Goal: Transaction & Acquisition: Purchase product/service

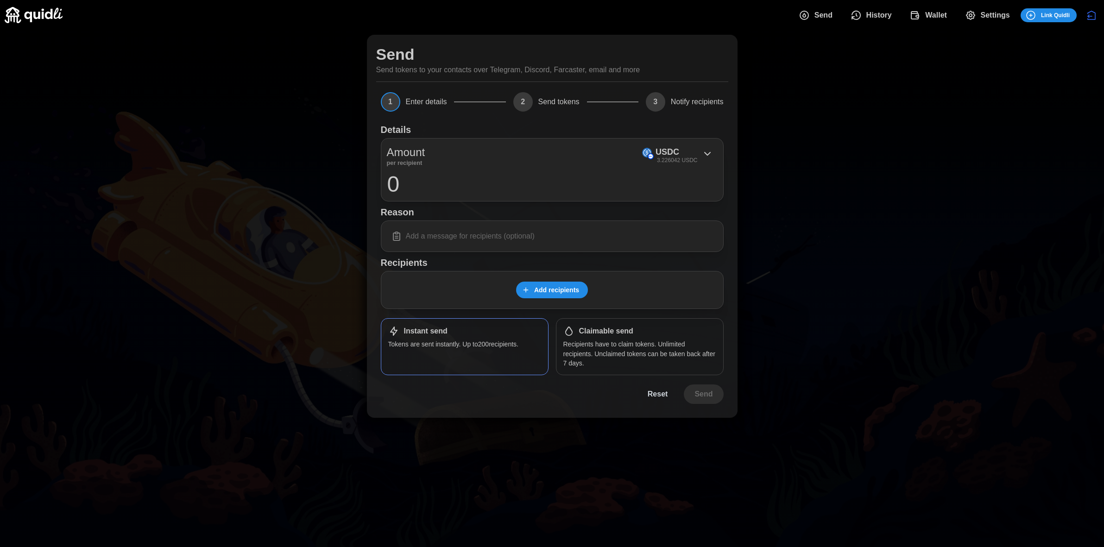
click at [856, 168] on div "Send Send tokens to your contacts over Telegram, Discord, Farcaster, email and …" at bounding box center [552, 226] width 1104 height 392
click at [994, 16] on span "Settings" at bounding box center [994, 15] width 29 height 19
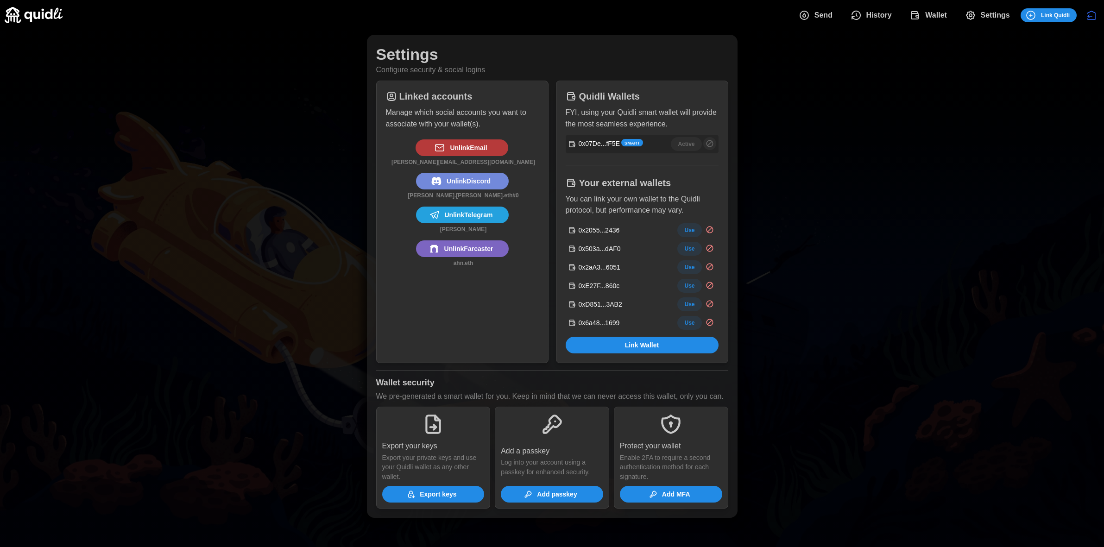
click at [830, 15] on span "Send" at bounding box center [823, 15] width 18 height 19
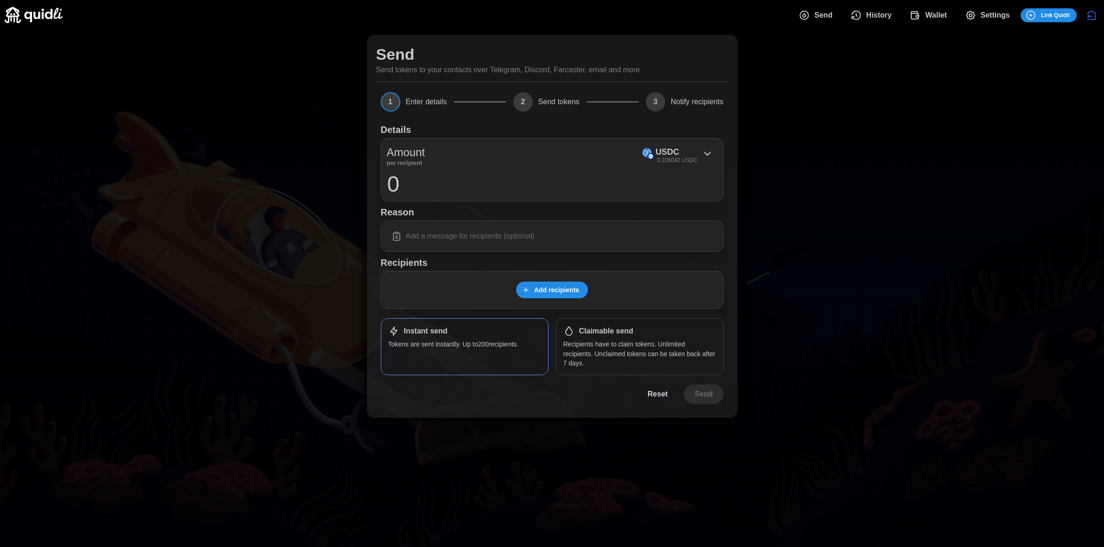
click at [936, 21] on span "Wallet" at bounding box center [936, 15] width 22 height 19
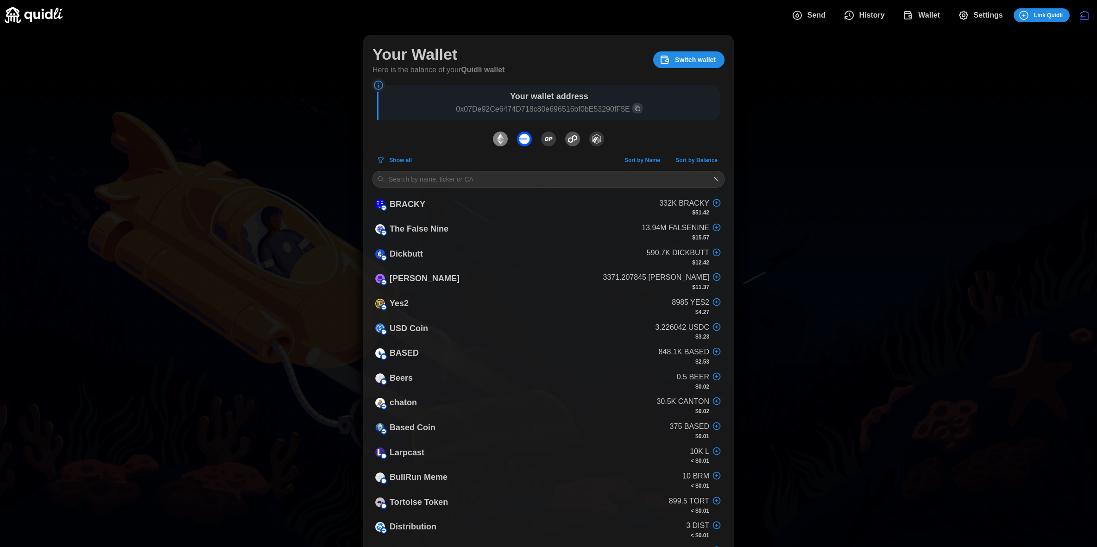
click at [801, 20] on icon "dots" at bounding box center [796, 15] width 11 height 11
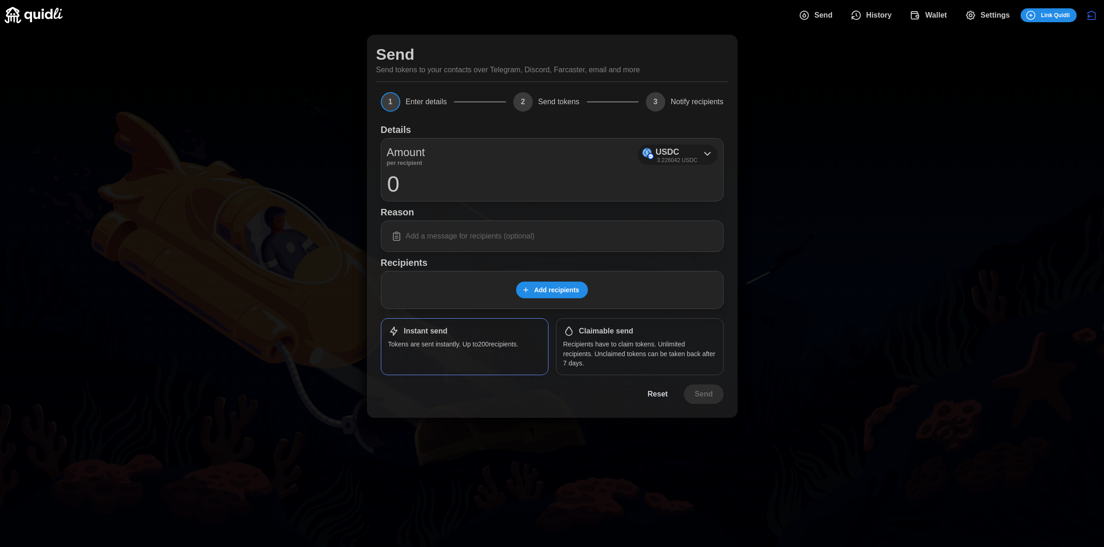
click at [709, 155] on icon at bounding box center [707, 153] width 11 height 11
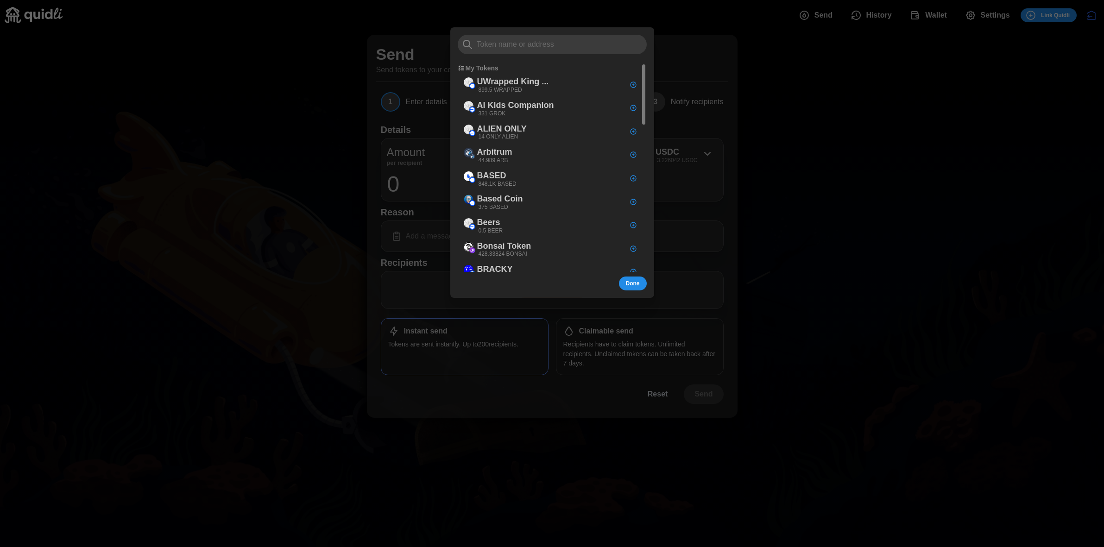
click at [913, 133] on div at bounding box center [552, 273] width 1104 height 547
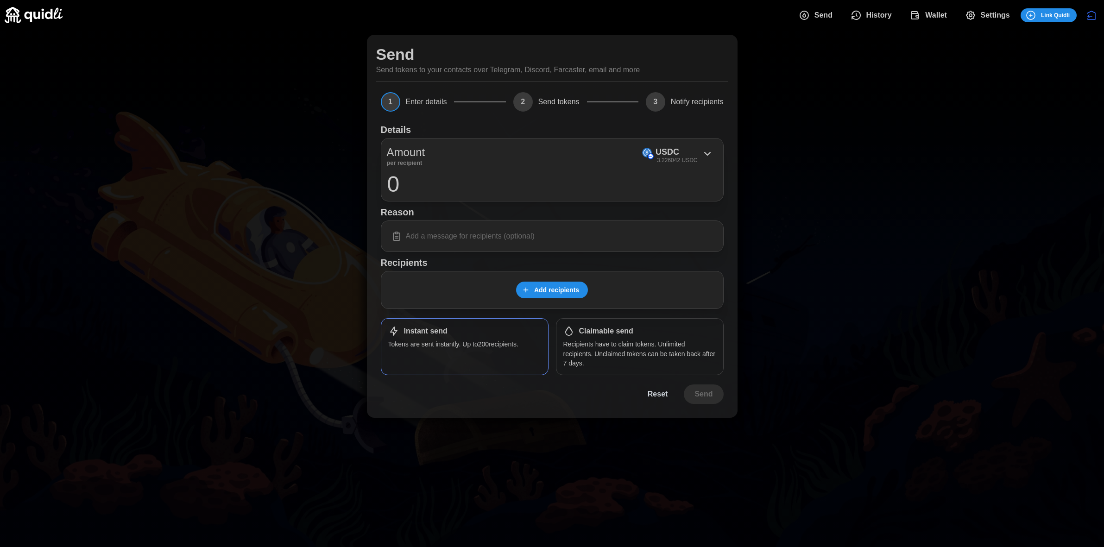
click at [569, 292] on span "Add recipients" at bounding box center [556, 290] width 45 height 16
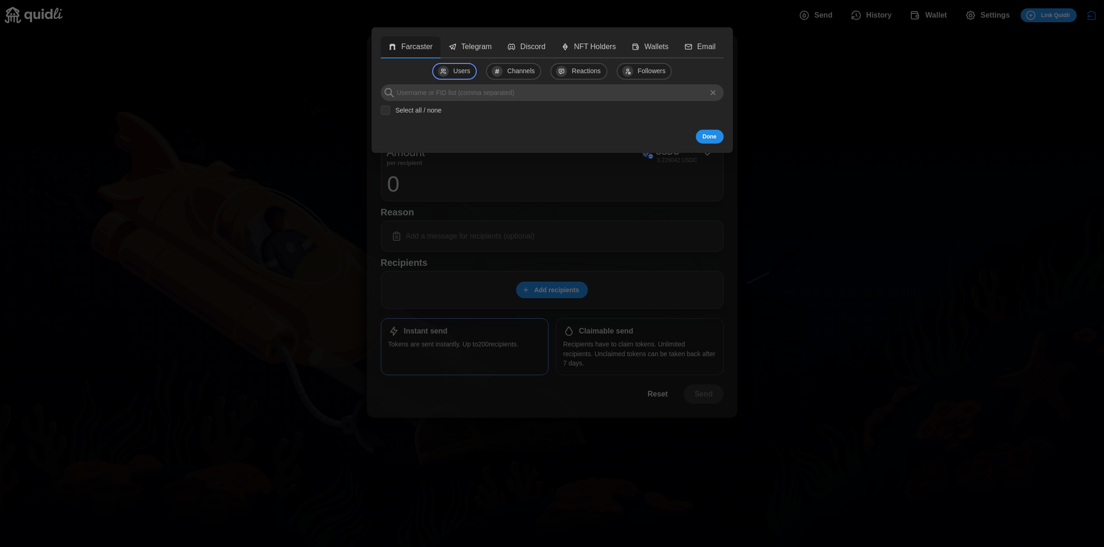
click at [714, 89] on icon at bounding box center [713, 92] width 8 height 8
click at [713, 90] on icon at bounding box center [713, 92] width 8 height 8
click at [718, 91] on div at bounding box center [715, 93] width 16 height 16
click at [714, 95] on icon at bounding box center [713, 92] width 8 height 8
click at [598, 264] on div at bounding box center [552, 273] width 1104 height 547
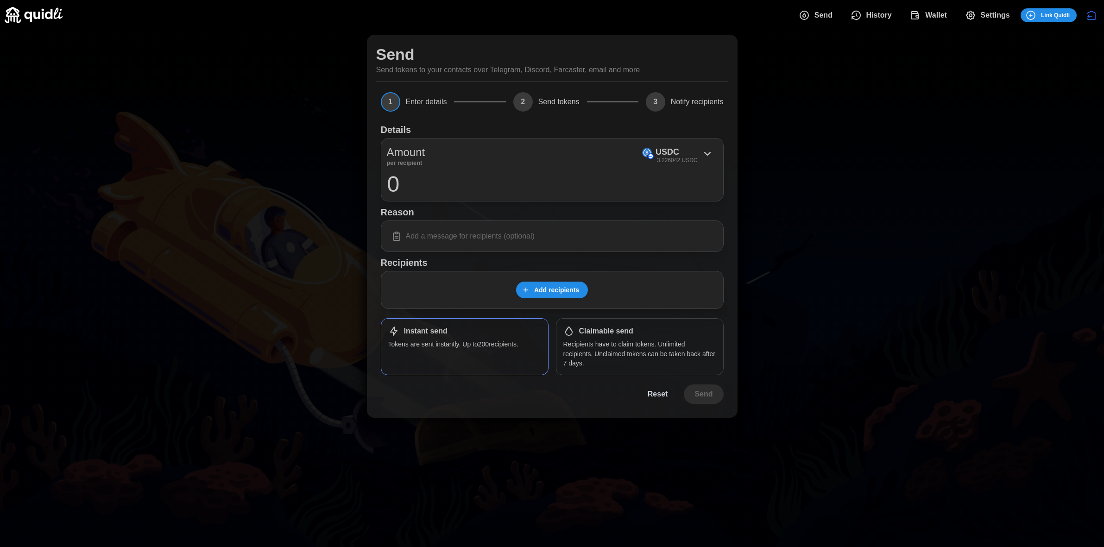
click at [564, 295] on span "Add recipients" at bounding box center [556, 290] width 45 height 16
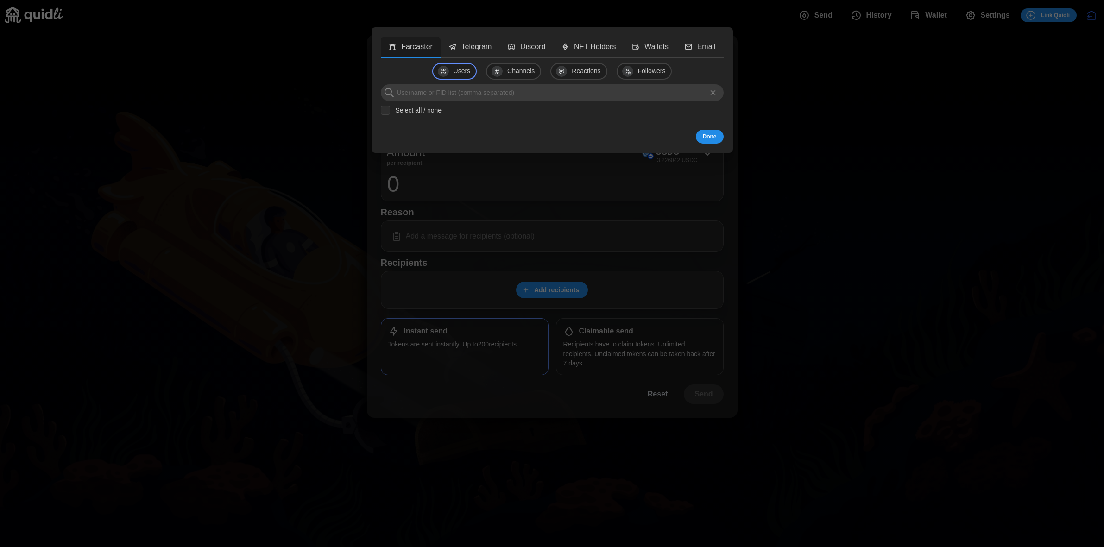
click at [492, 95] on input at bounding box center [552, 92] width 343 height 17
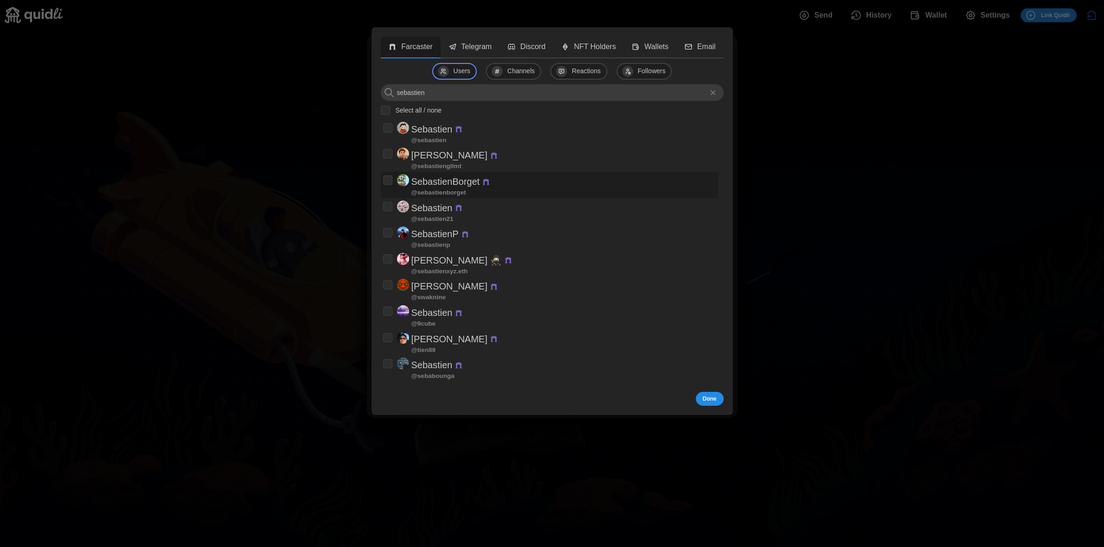
type input "sebastien"
click at [476, 182] on p "SebastienBorget" at bounding box center [445, 181] width 69 height 15
checkbox input "true"
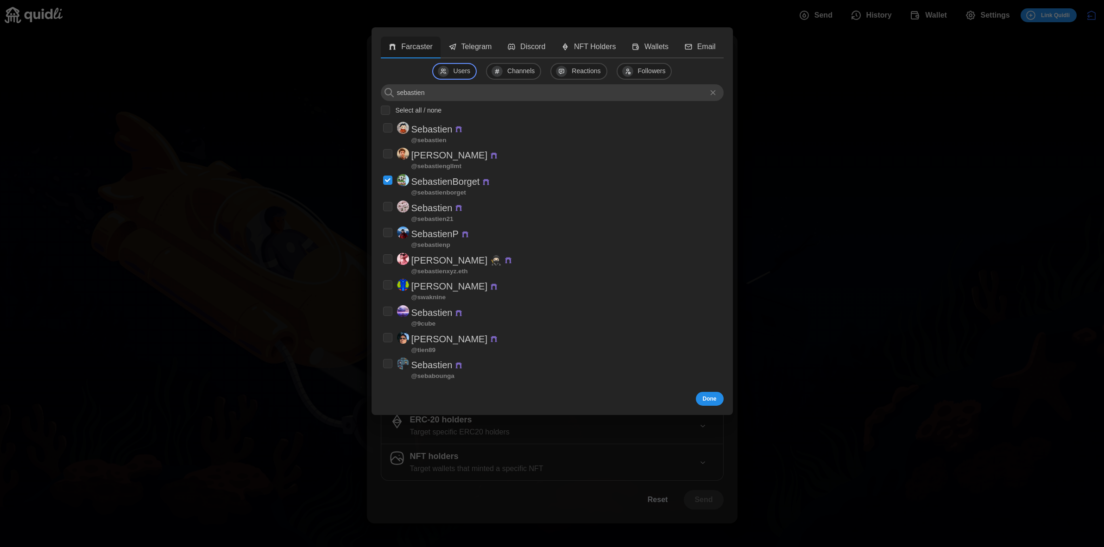
click at [485, 45] on p "Telegram" at bounding box center [476, 47] width 31 height 12
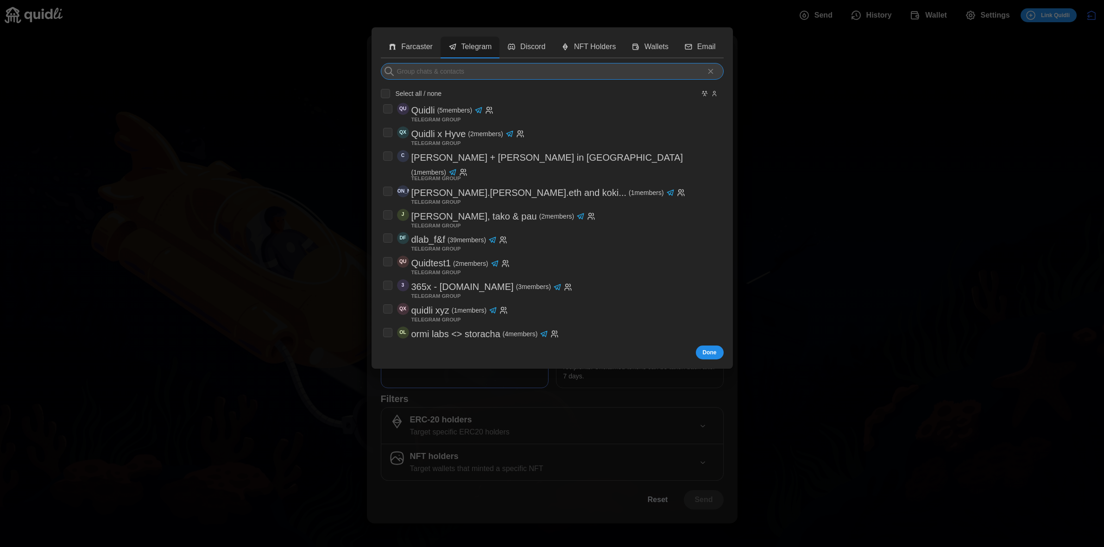
click at [526, 64] on input at bounding box center [552, 71] width 343 height 17
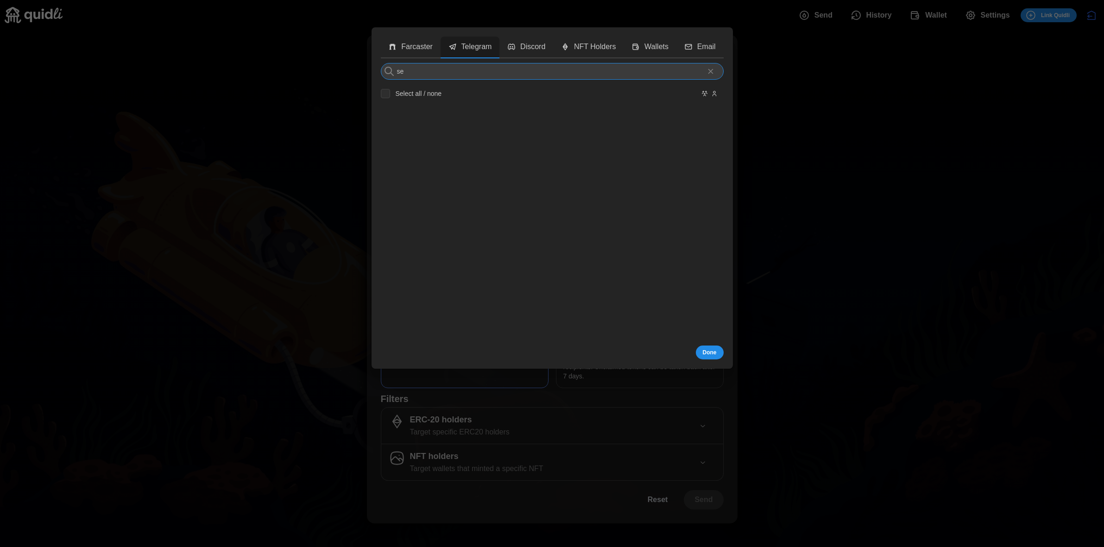
type input "s"
type input "[PERSON_NAME]"
click at [607, 73] on input "[PERSON_NAME]" at bounding box center [552, 71] width 343 height 17
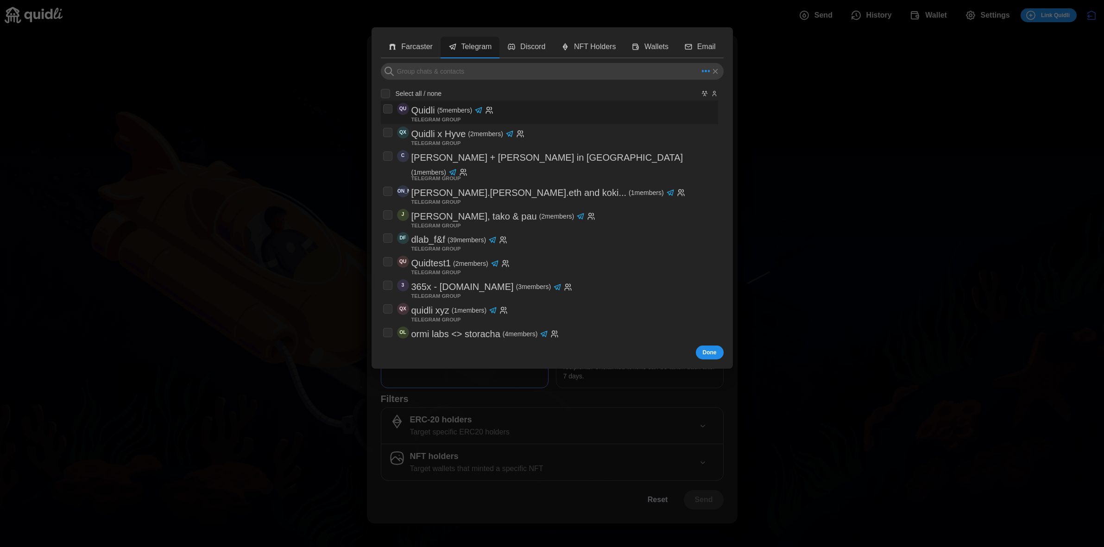
click at [448, 118] on p "TELEGRAM GROUP" at bounding box center [436, 120] width 50 height 4
click at [390, 111] on input "checkbox" at bounding box center [387, 108] width 9 height 9
checkbox input "false"
click at [453, 74] on input at bounding box center [552, 71] width 343 height 17
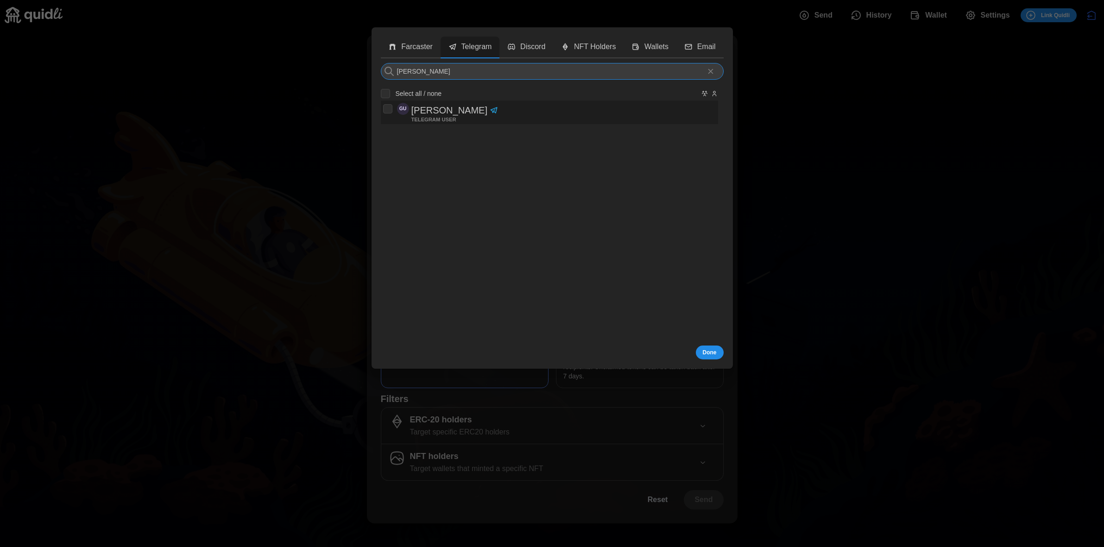
type input "[PERSON_NAME]"
click at [434, 118] on p "TELEGRAM USER" at bounding box center [433, 120] width 45 height 4
checkbox input "true"
click at [529, 40] on button "Discord" at bounding box center [526, 48] width 54 height 22
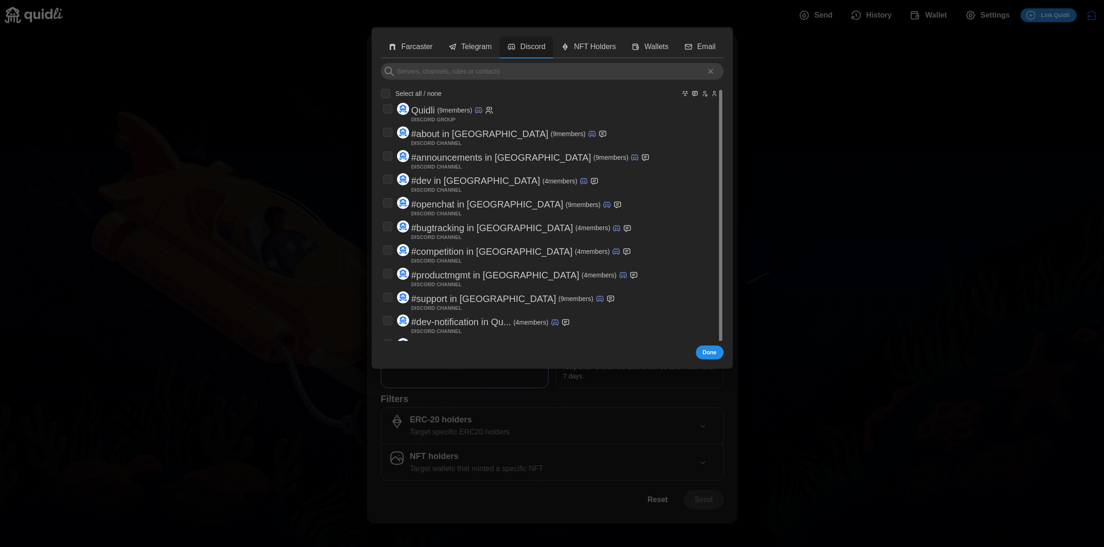
click at [577, 55] on button "NFT Holders" at bounding box center [588, 48] width 70 height 22
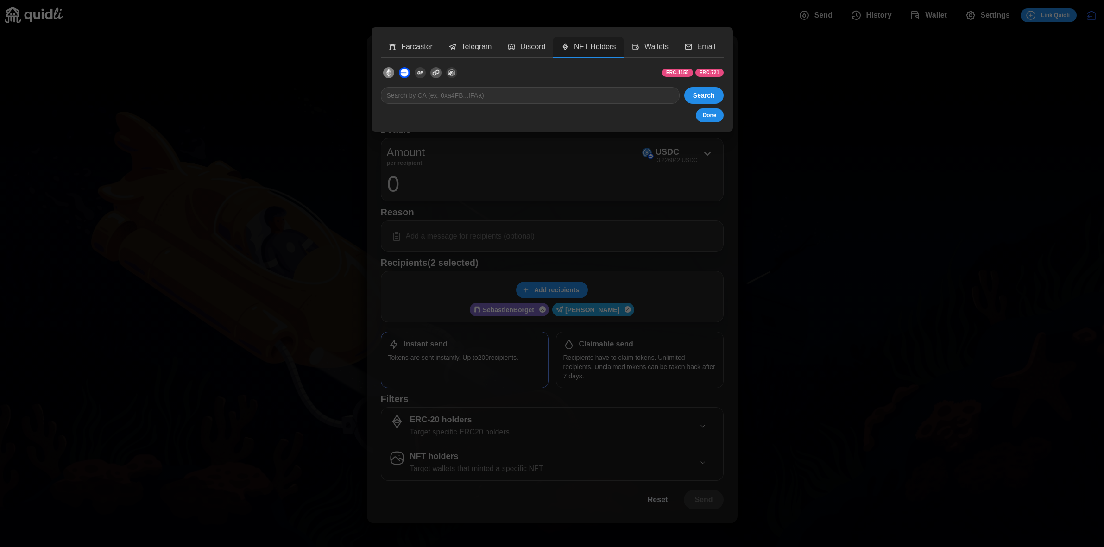
click at [652, 46] on p "Wallets" at bounding box center [656, 47] width 24 height 12
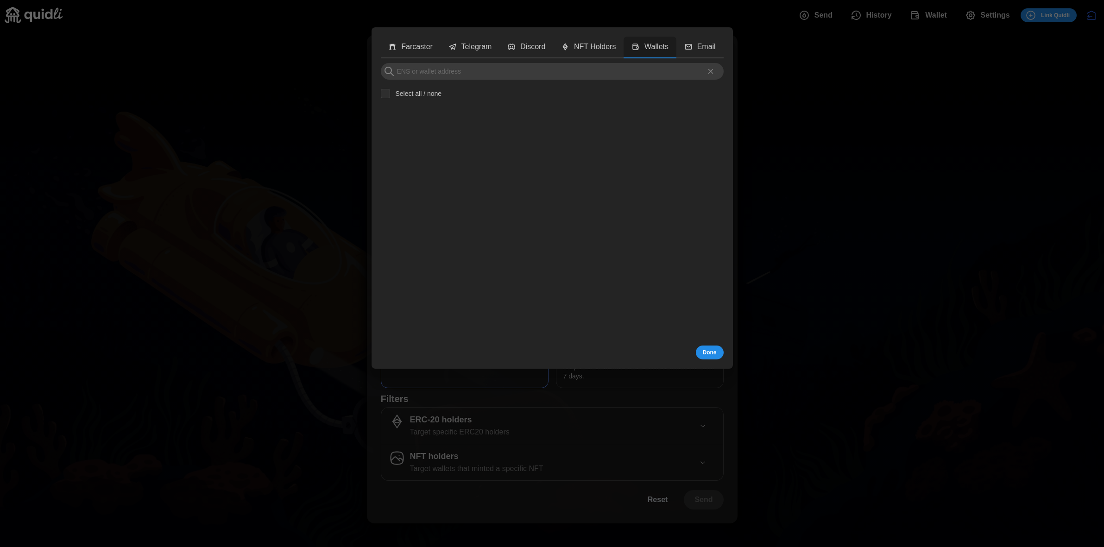
click at [591, 53] on button "NFT Holders" at bounding box center [588, 48] width 70 height 22
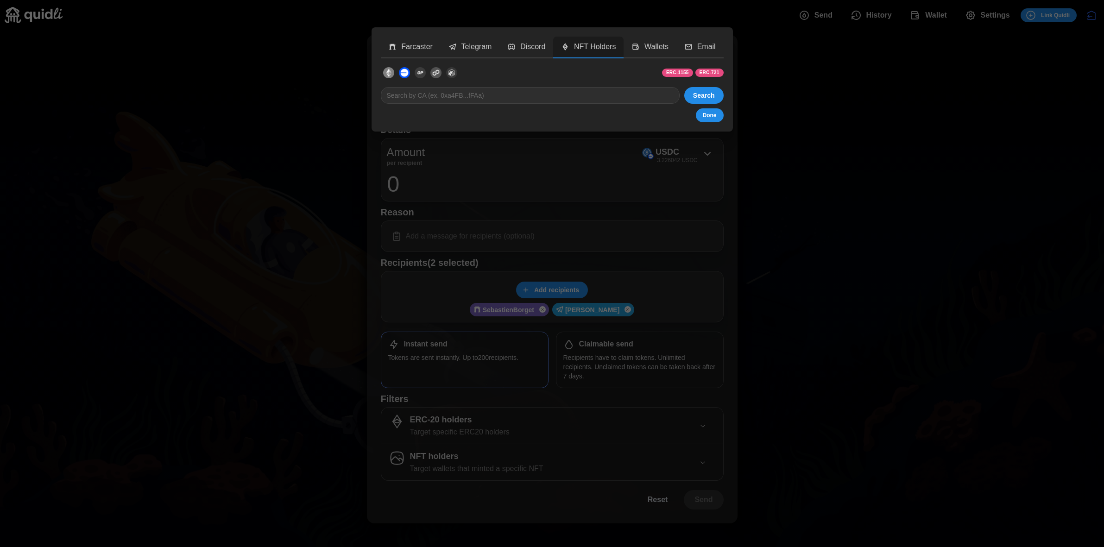
click at [635, 50] on icon "button" at bounding box center [635, 47] width 8 height 8
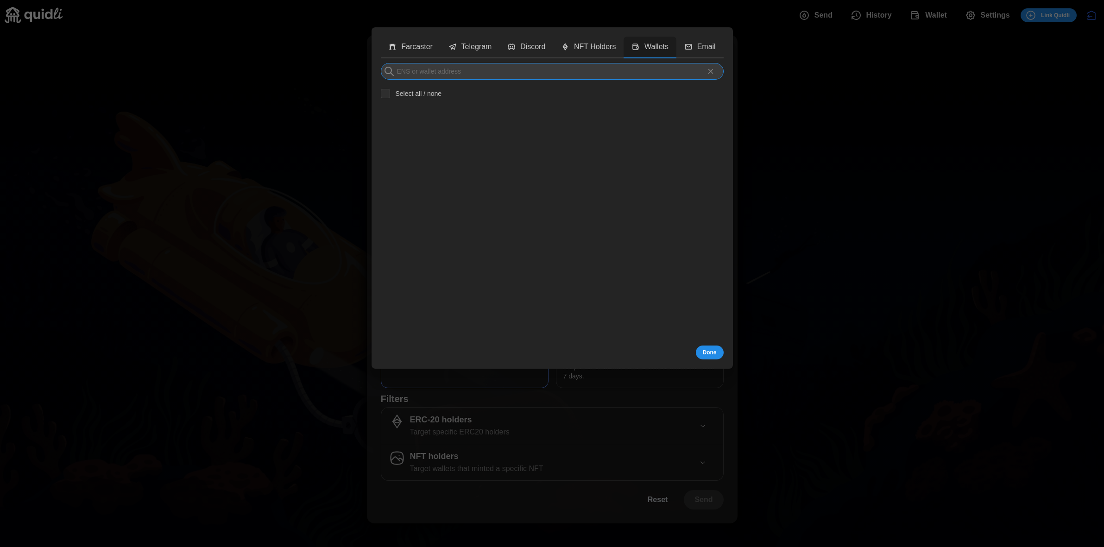
click at [573, 79] on input at bounding box center [552, 71] width 343 height 17
click at [686, 53] on button "Email" at bounding box center [699, 48] width 47 height 22
click at [709, 355] on span "Done" at bounding box center [709, 352] width 14 height 13
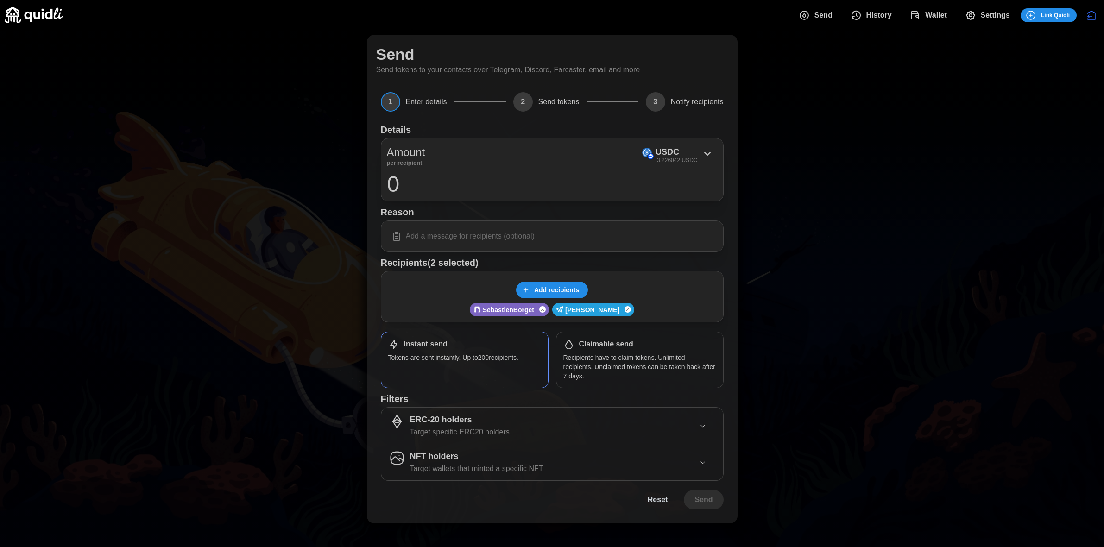
click at [575, 295] on span "Add recipients" at bounding box center [556, 290] width 45 height 16
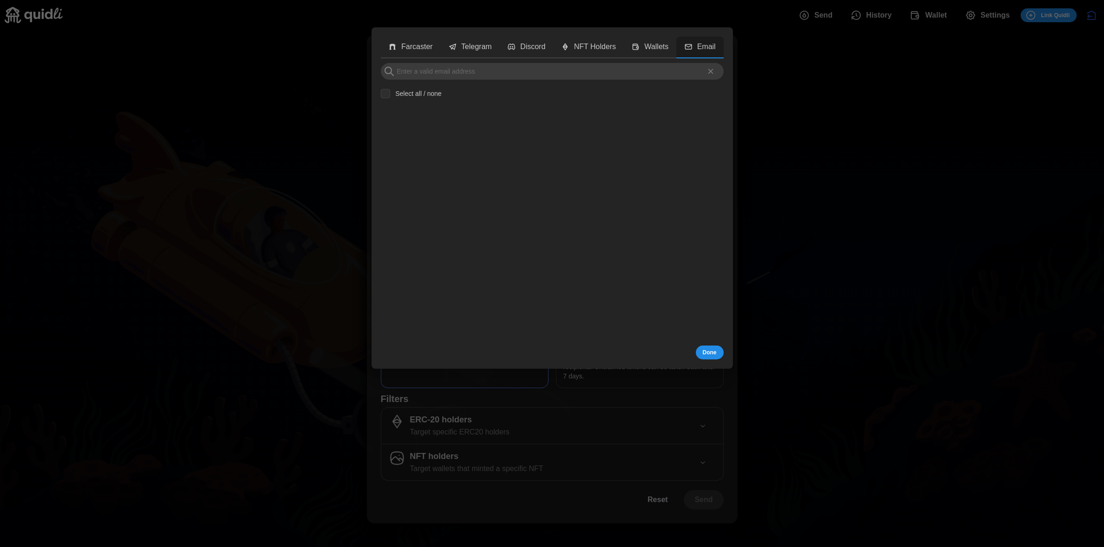
click at [650, 51] on p "Wallets" at bounding box center [656, 47] width 24 height 12
click at [687, 48] on icon "button" at bounding box center [688, 46] width 6 height 5
click at [642, 68] on input at bounding box center [552, 71] width 343 height 17
type input "[PERSON_NAME][EMAIL_ADDRESS][DOMAIN_NAME]"
click at [710, 347] on span "Done" at bounding box center [709, 352] width 14 height 13
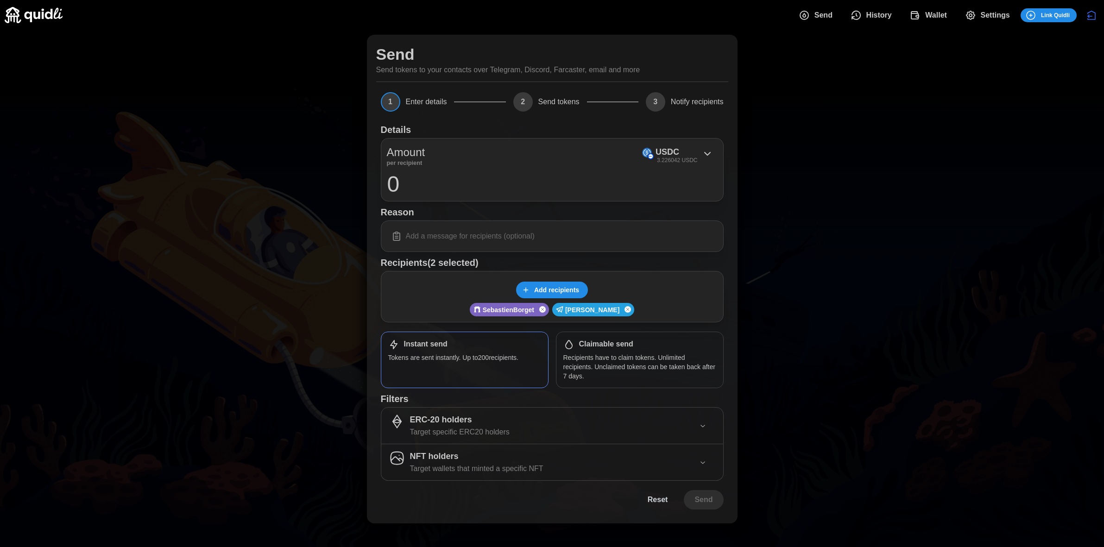
click at [568, 286] on span "Add recipients" at bounding box center [556, 290] width 45 height 16
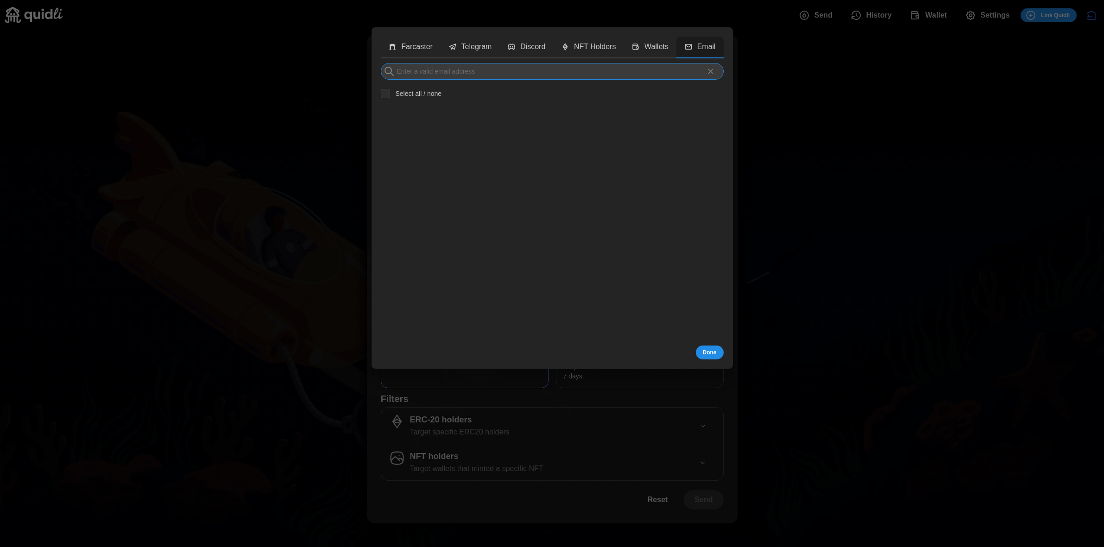
click at [634, 64] on input at bounding box center [552, 71] width 343 height 17
type input "s"
type input "[PERSON_NAME][EMAIL_ADDRESS][DOMAIN_NAME]"
click at [430, 109] on p "[PERSON_NAME][EMAIL_ADDRESS][DOMAIN_NAME]" at bounding box center [527, 110] width 233 height 15
checkbox input "true"
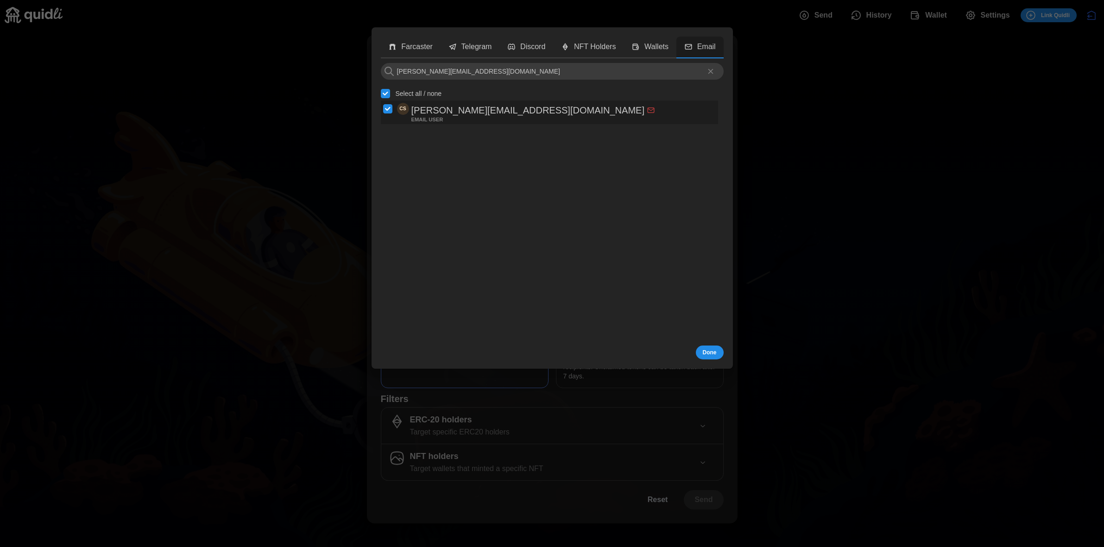
checkbox input "true"
click at [707, 350] on span "Done" at bounding box center [709, 352] width 14 height 13
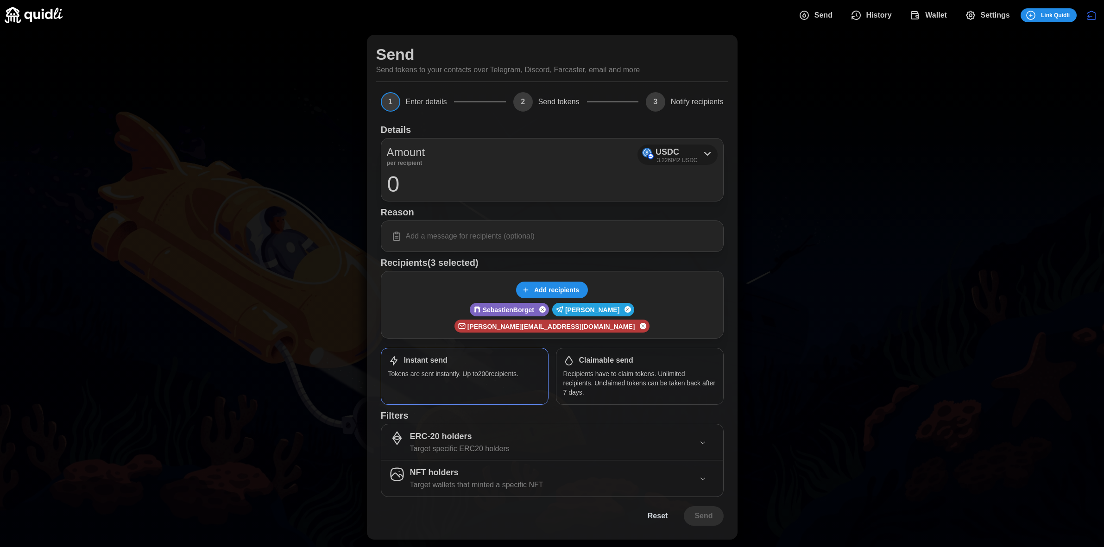
click at [670, 152] on p "USDC" at bounding box center [667, 151] width 24 height 13
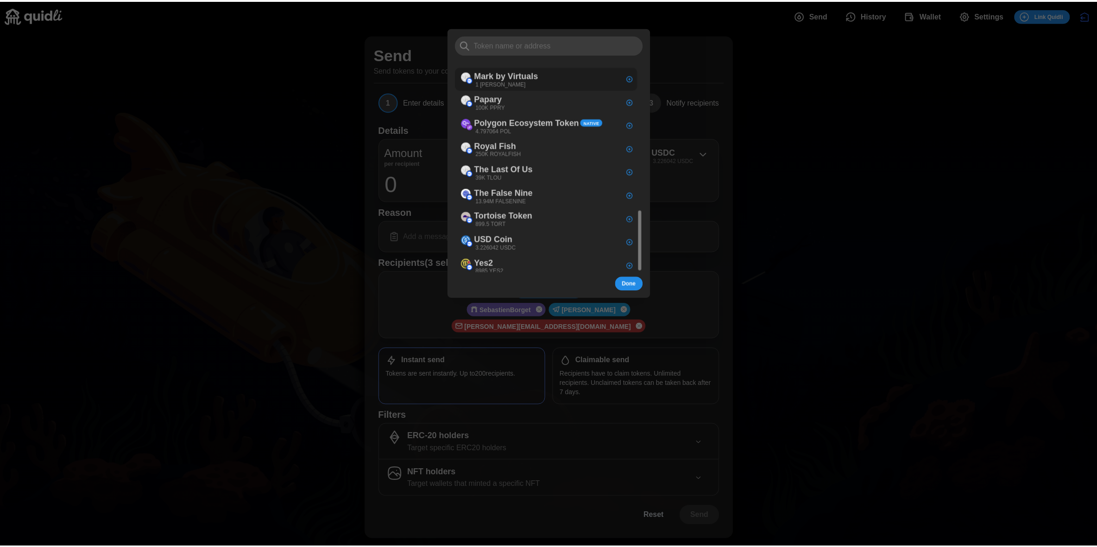
scroll to position [509, 0]
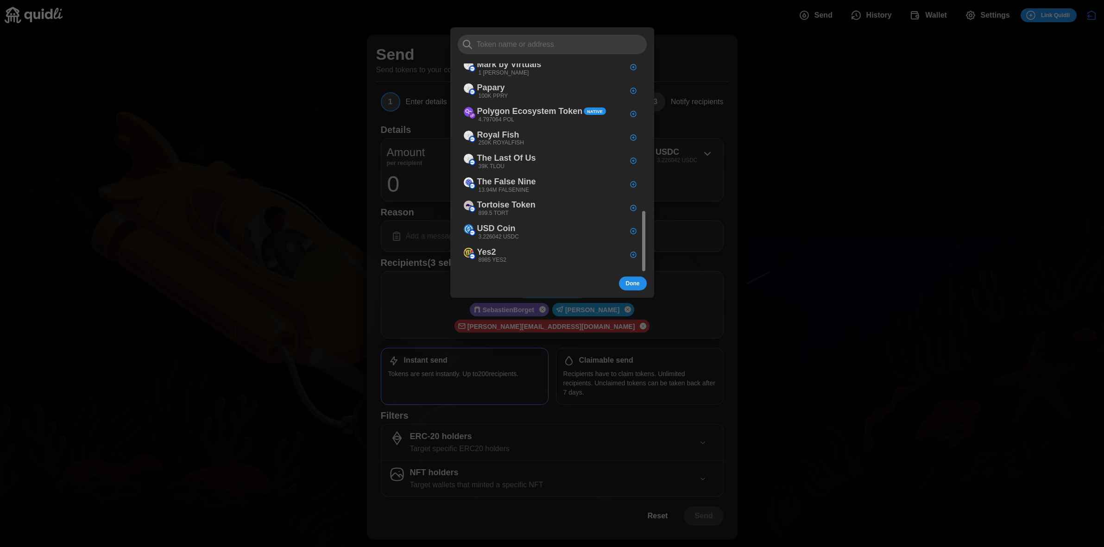
click at [630, 279] on span "Done" at bounding box center [633, 283] width 14 height 13
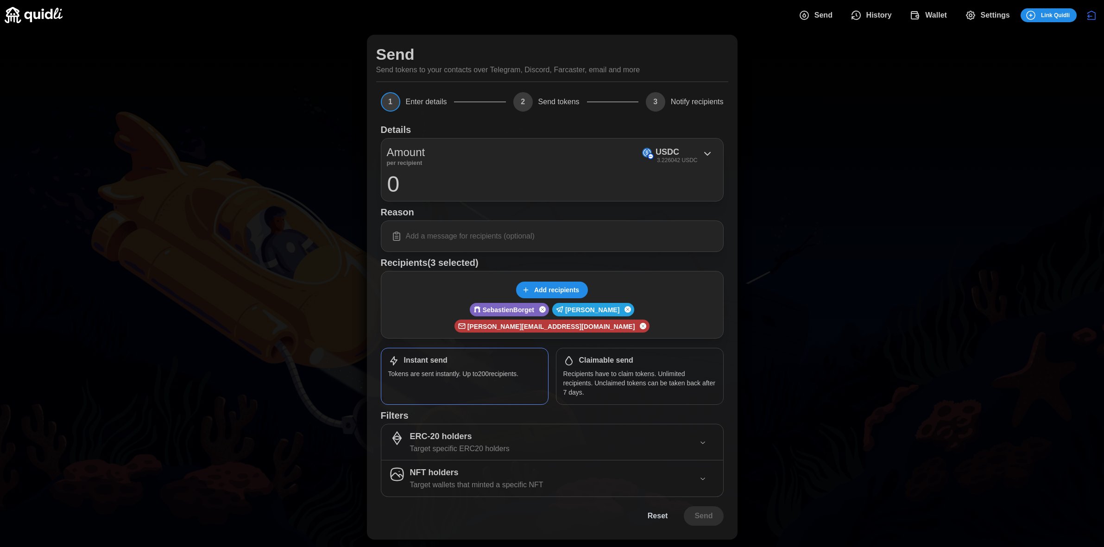
click at [920, 18] on icon "dots" at bounding box center [914, 15] width 11 height 11
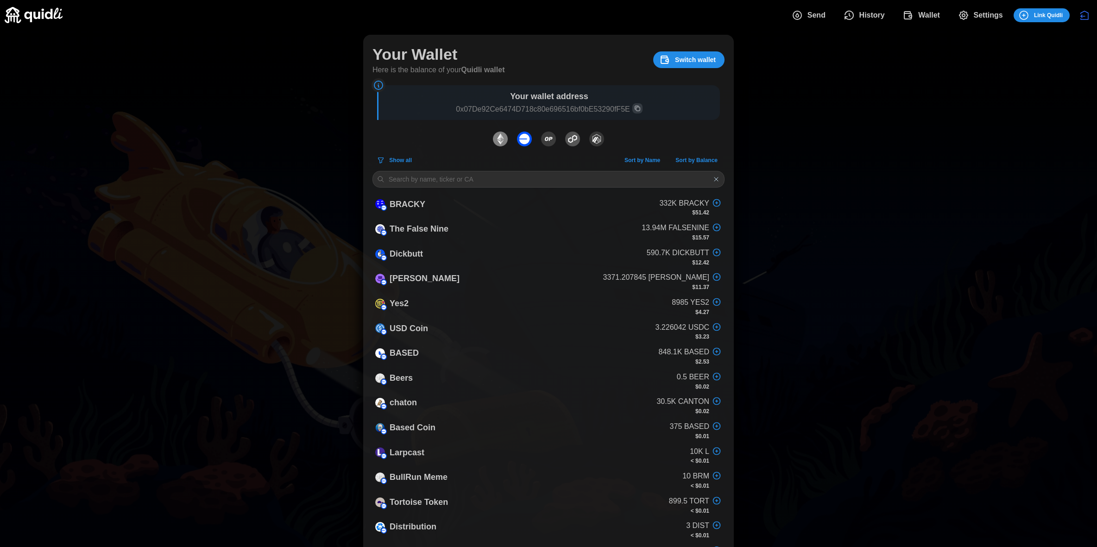
click at [501, 147] on button "dots" at bounding box center [499, 138] width 19 height 19
click at [524, 138] on img "dots" at bounding box center [524, 139] width 15 height 15
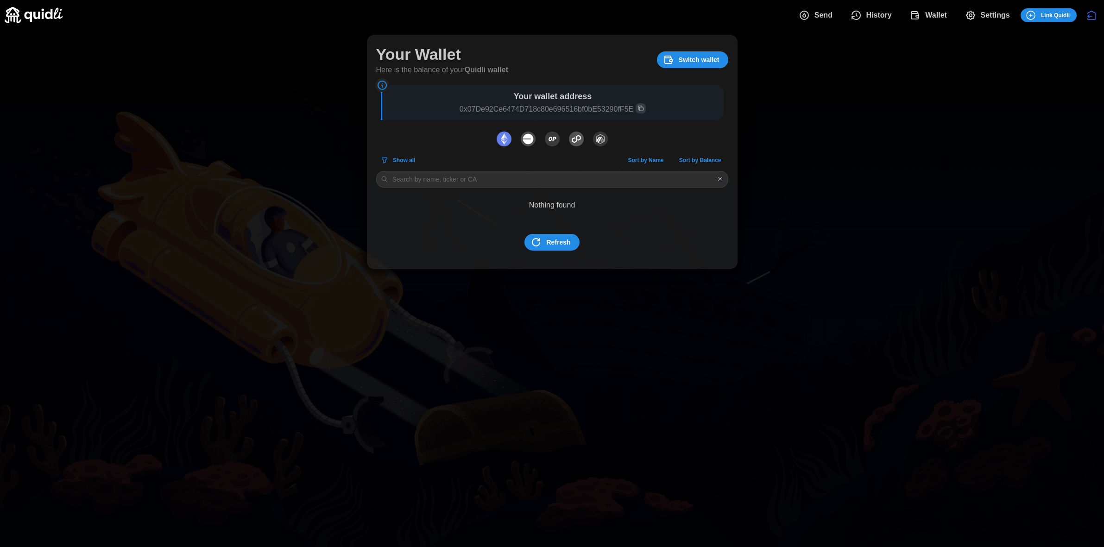
click at [506, 142] on img "dots" at bounding box center [503, 139] width 15 height 15
click at [528, 143] on img "dots" at bounding box center [528, 139] width 15 height 15
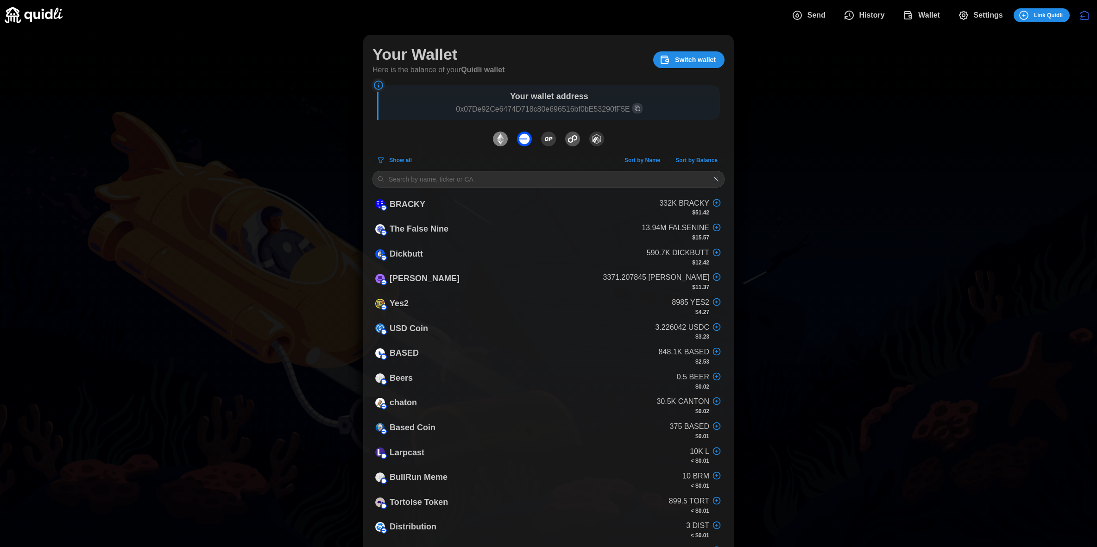
click at [545, 141] on img "dots" at bounding box center [548, 139] width 15 height 15
click at [567, 140] on img "dots" at bounding box center [572, 139] width 15 height 15
click at [599, 144] on img "dots" at bounding box center [596, 139] width 15 height 15
click at [520, 140] on img "dots" at bounding box center [524, 139] width 15 height 15
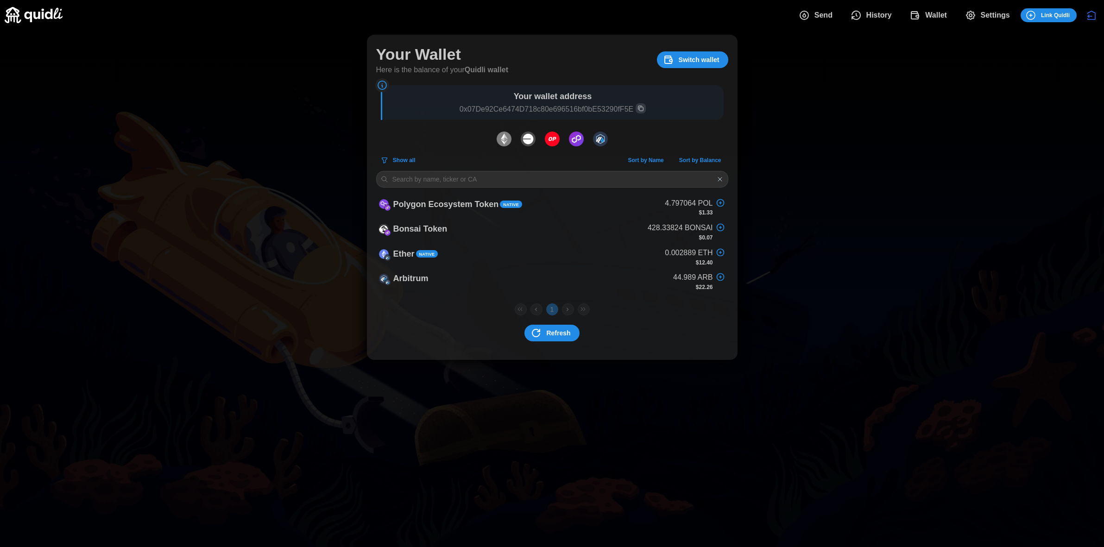
click at [522, 142] on img "dots" at bounding box center [528, 139] width 15 height 15
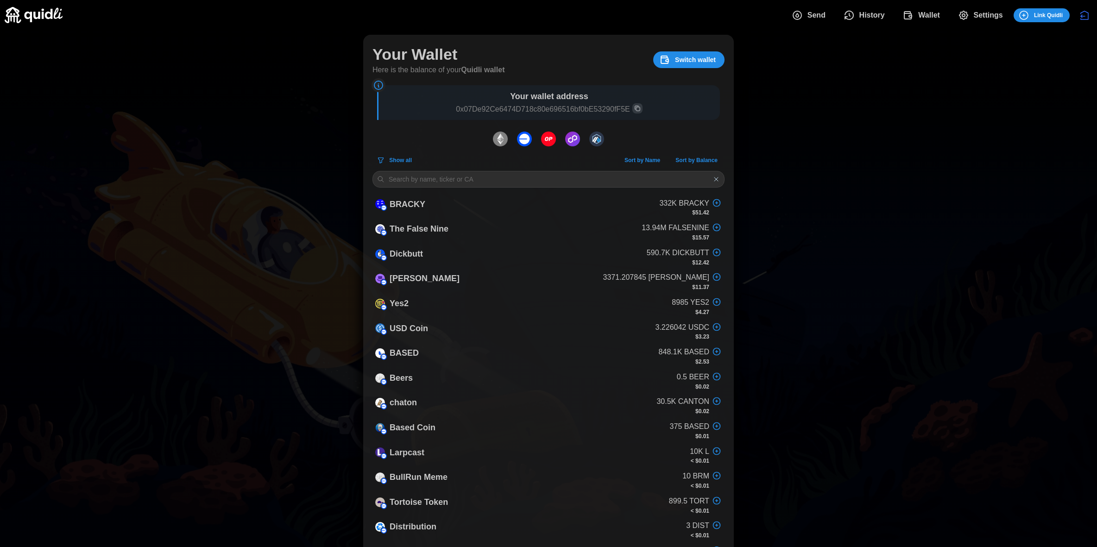
click at [549, 141] on img "dots" at bounding box center [548, 139] width 15 height 15
click at [683, 203] on p "332K BRACKY" at bounding box center [684, 204] width 50 height 12
click at [720, 202] on icon "button" at bounding box center [716, 202] width 9 height 11
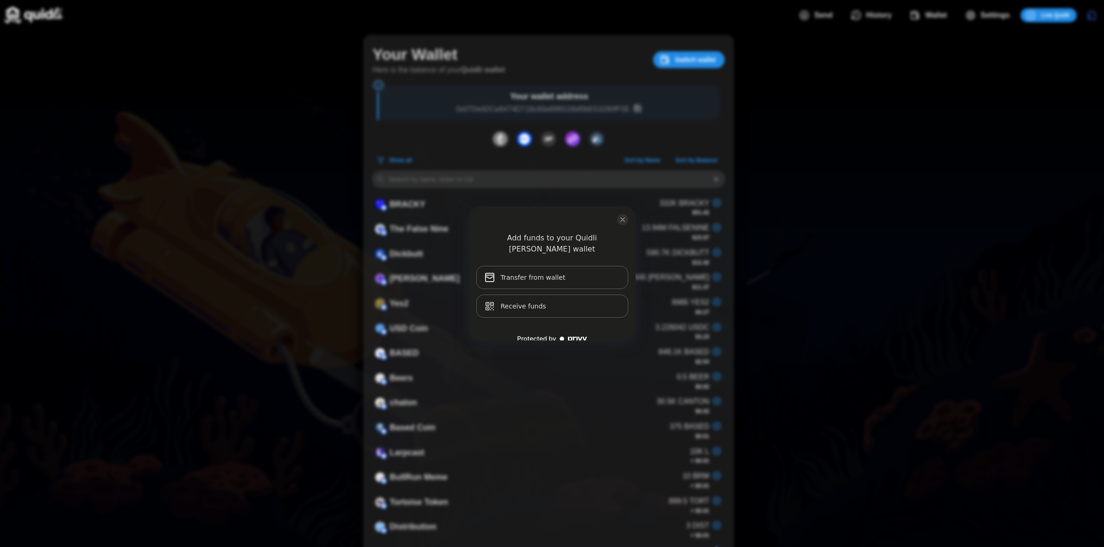
click at [883, 169] on div "Add funds to your Quidli [PERSON_NAME] wallet Transfer from wallet Receive funds" at bounding box center [552, 273] width 1104 height 547
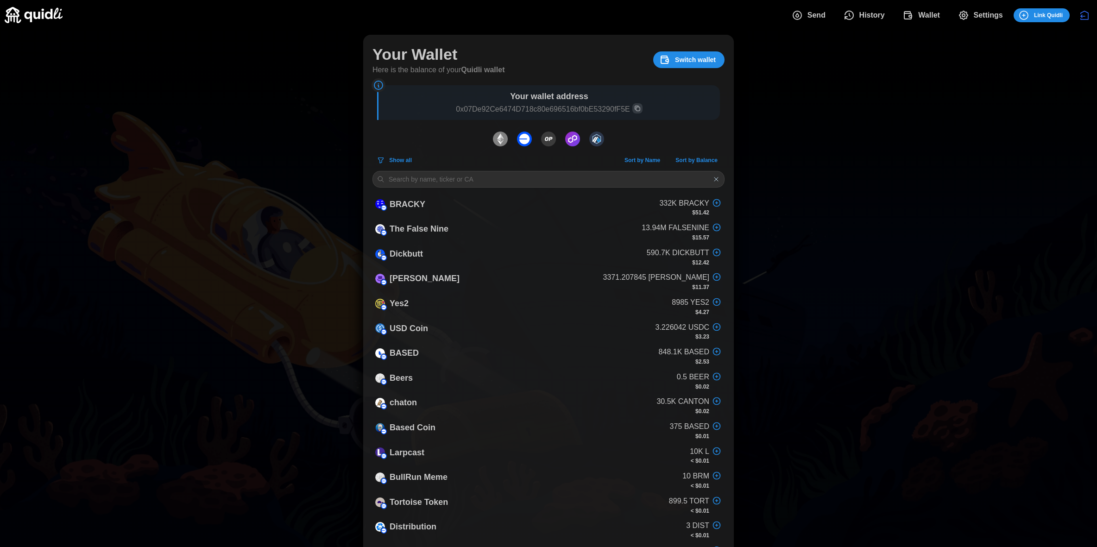
click at [809, 14] on span "Send" at bounding box center [816, 15] width 18 height 19
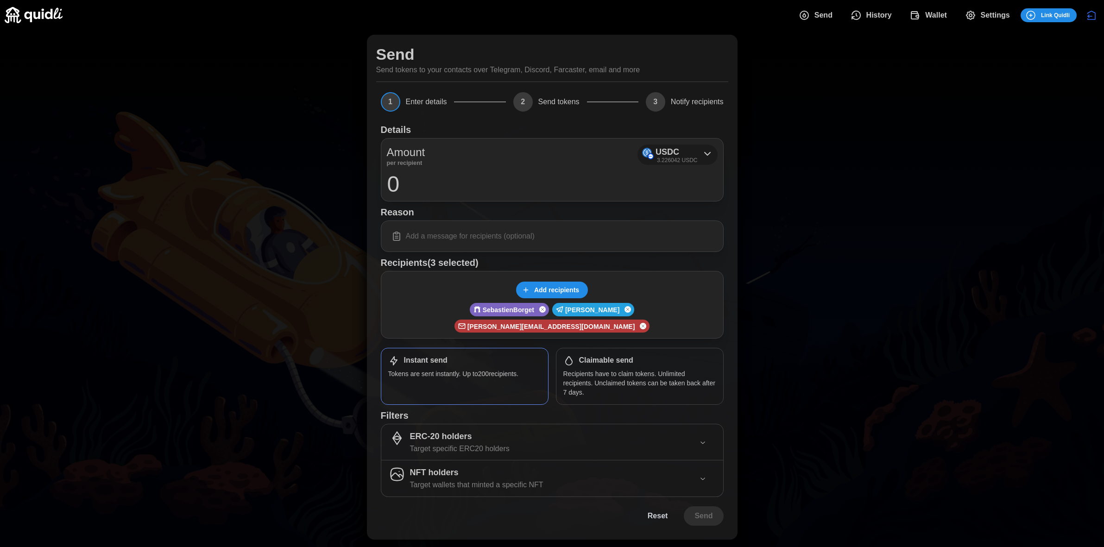
click at [702, 150] on icon at bounding box center [707, 153] width 11 height 11
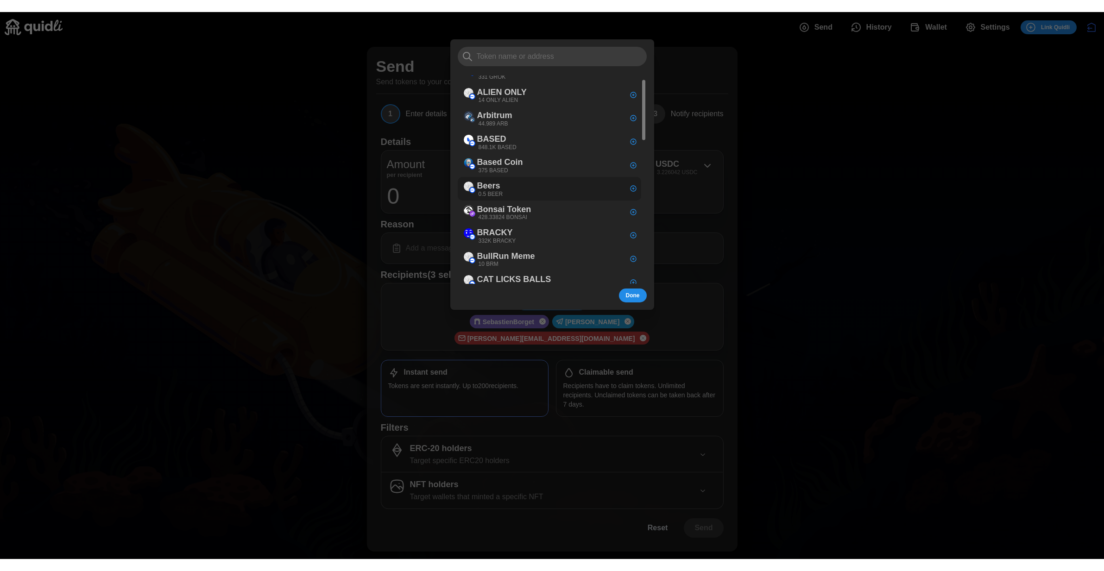
scroll to position [73, 0]
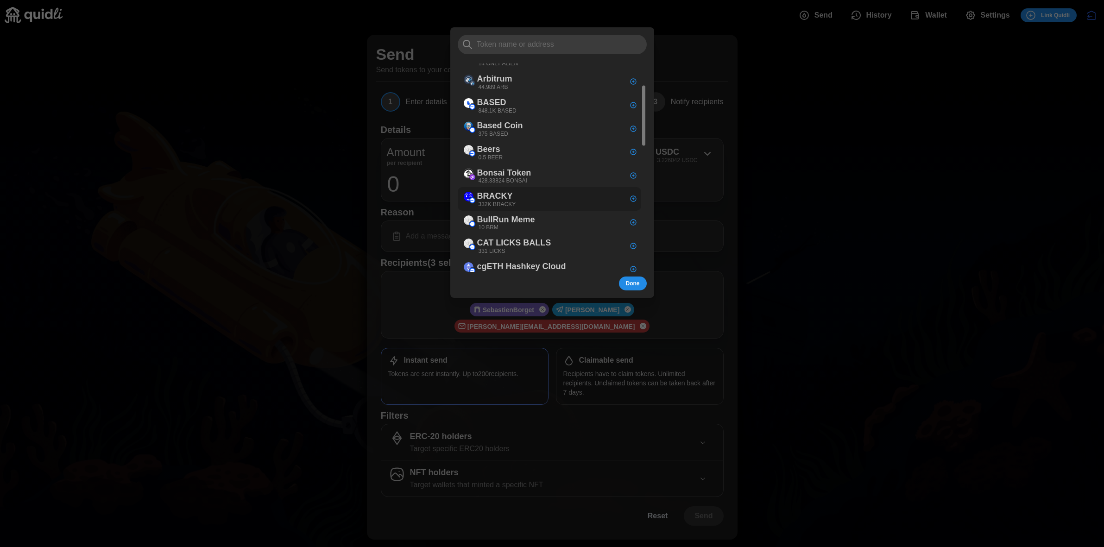
click at [535, 203] on div "BRACKY 332K BRACKY" at bounding box center [549, 199] width 183 height 24
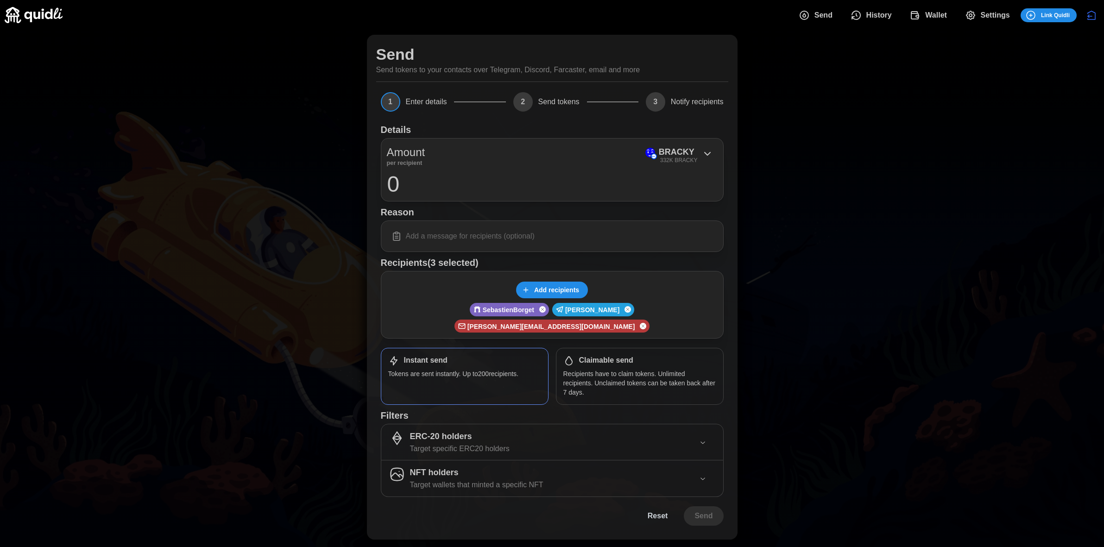
click at [512, 181] on input "0" at bounding box center [552, 183] width 331 height 23
type input "100"
click at [529, 224] on div at bounding box center [552, 235] width 343 height 31
click at [528, 238] on input at bounding box center [552, 235] width 331 height 19
click at [934, 19] on span "Wallet" at bounding box center [936, 15] width 22 height 19
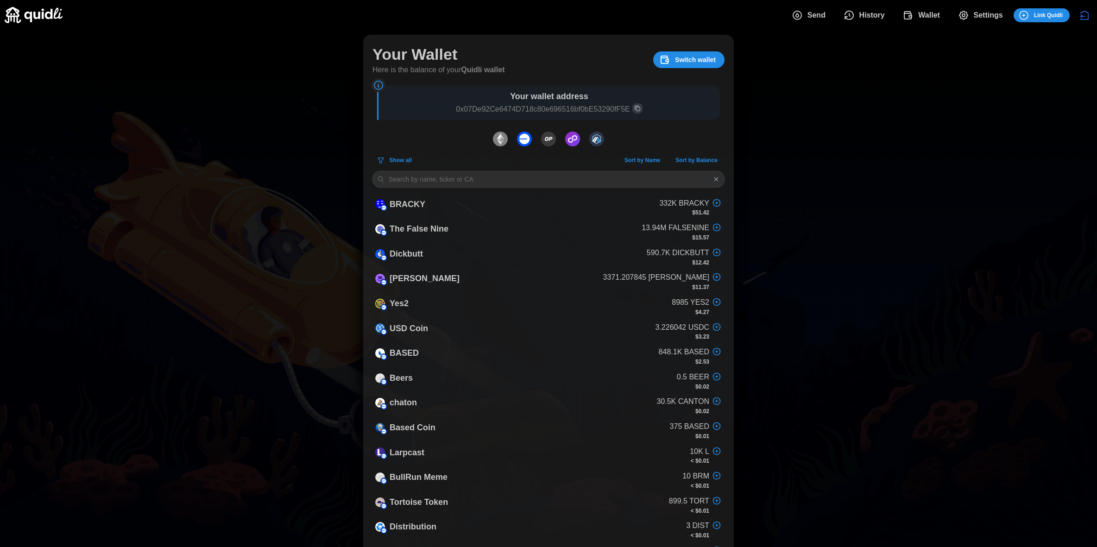
click at [971, 18] on span "Settings" at bounding box center [980, 15] width 45 height 19
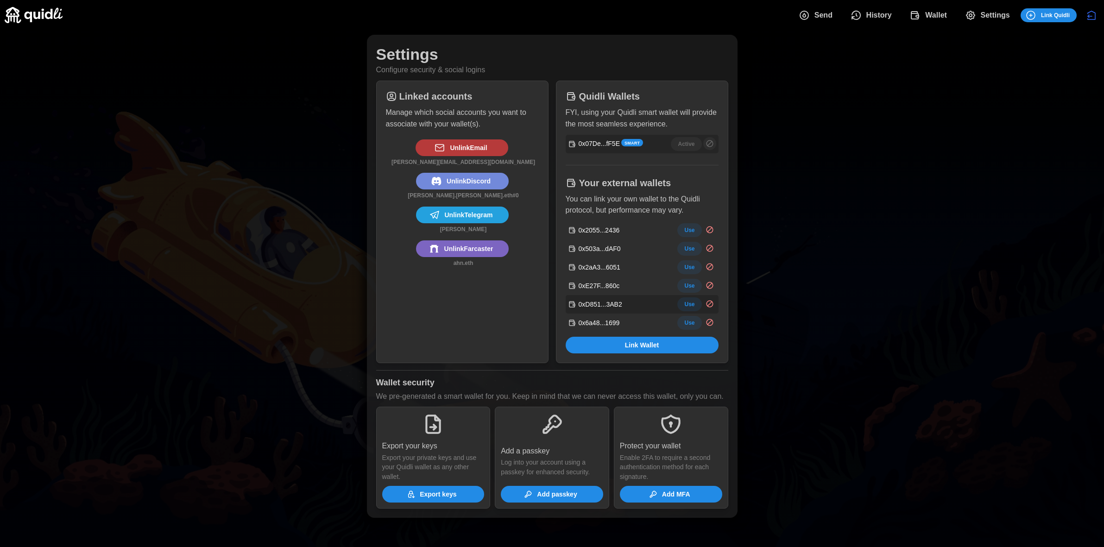
drag, startPoint x: 599, startPoint y: 216, endPoint x: 608, endPoint y: 268, distance: 52.1
click at [622, 300] on div "Quidli Wallets FYI, using your Quidli smart wallet will provide the most seamle…" at bounding box center [642, 222] width 172 height 282
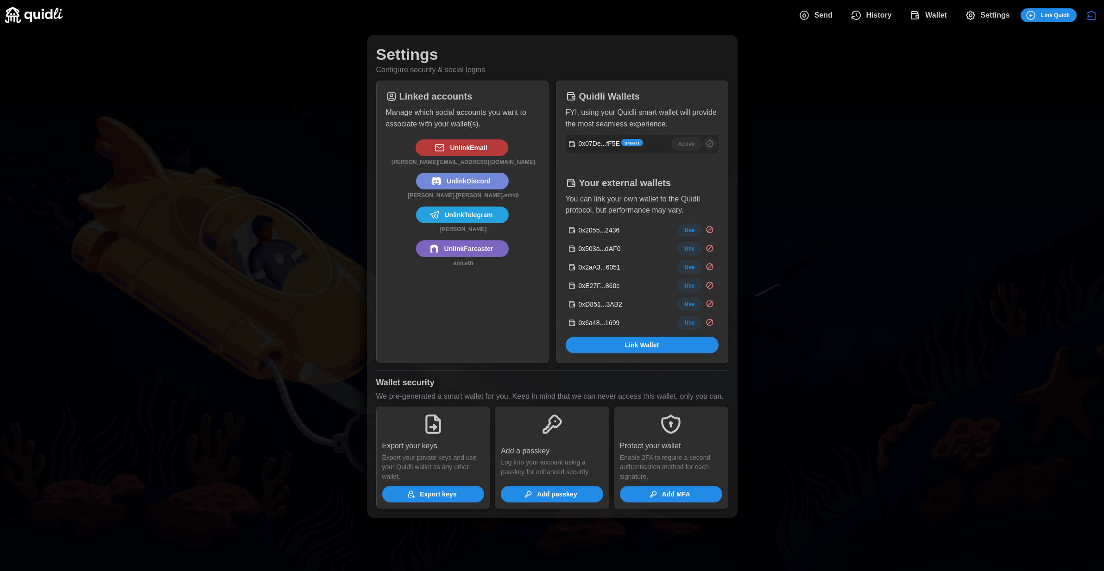
click at [951, 215] on div "Settings Configure security & social logins Linked accounts Manage which social…" at bounding box center [552, 276] width 1104 height 492
